Goal: Information Seeking & Learning: Learn about a topic

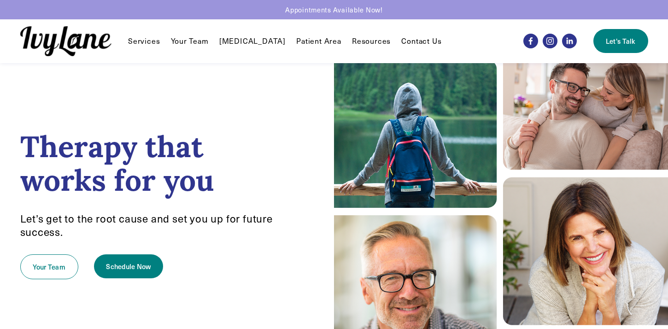
click at [194, 41] on link "Your Team" at bounding box center [190, 40] width 38 height 11
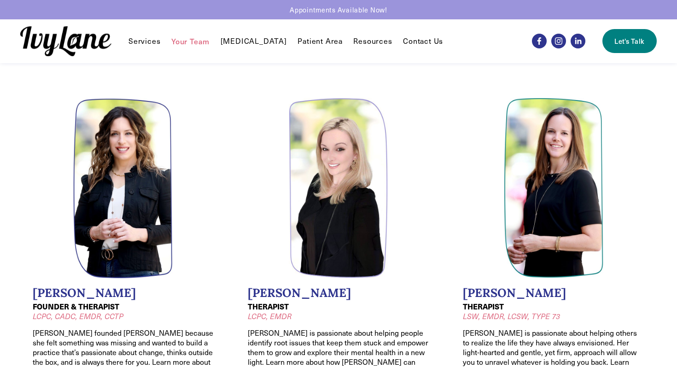
click at [0, 0] on span "Reunification Therapy" at bounding box center [0, 0] width 0 height 0
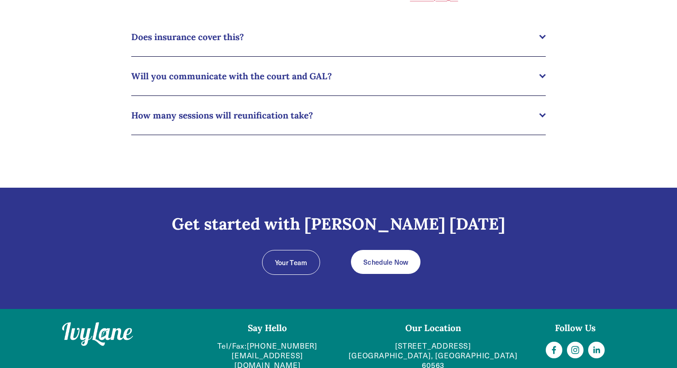
scroll to position [722, 0]
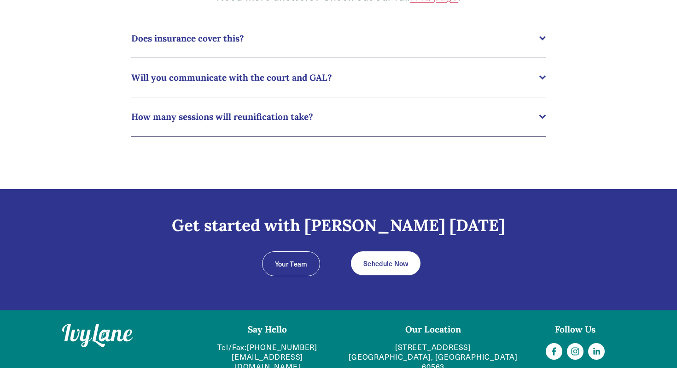
click at [173, 36] on span "Does insurance cover this?" at bounding box center [335, 38] width 408 height 11
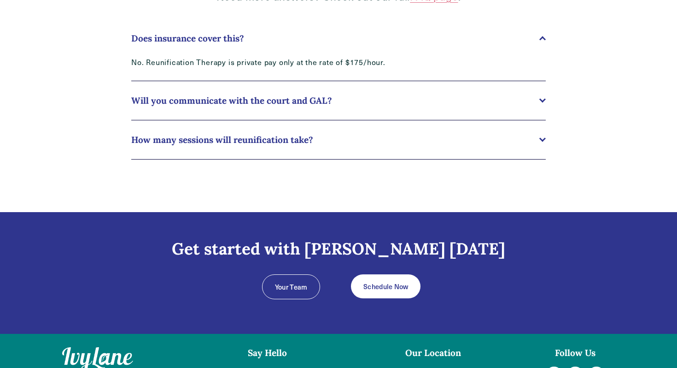
scroll to position [763, 0]
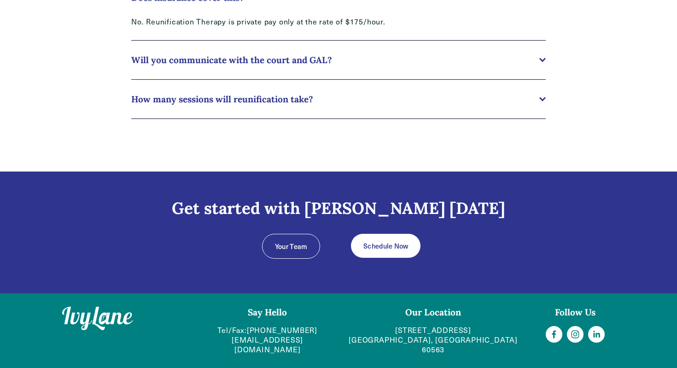
click at [201, 59] on span "Will you communicate with the court and GAL?" at bounding box center [335, 59] width 408 height 11
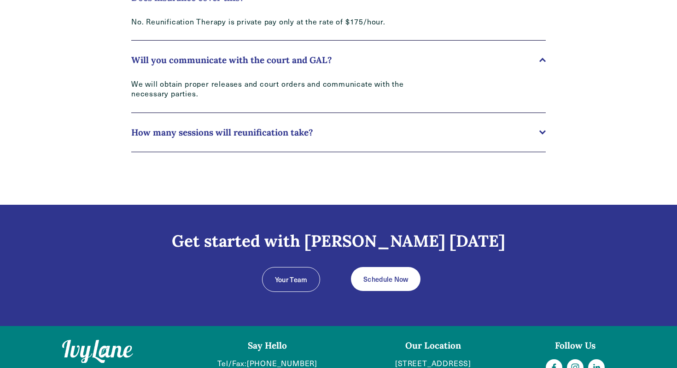
click at [217, 117] on button "How many sessions will reunification take?" at bounding box center [338, 132] width 415 height 39
